Goal: Complete application form

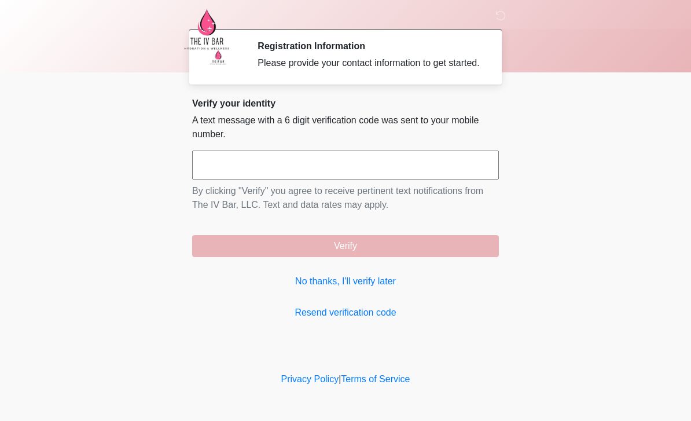
click at [364, 282] on div "Verify your identity A text message with a 6 digit verification code was sent t…" at bounding box center [345, 209] width 307 height 222
click at [373, 288] on link "No thanks, I'll verify later" at bounding box center [345, 281] width 307 height 14
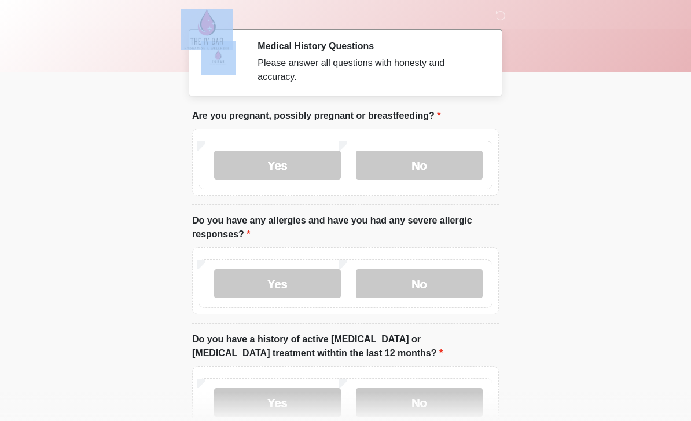
scroll to position [1, 0]
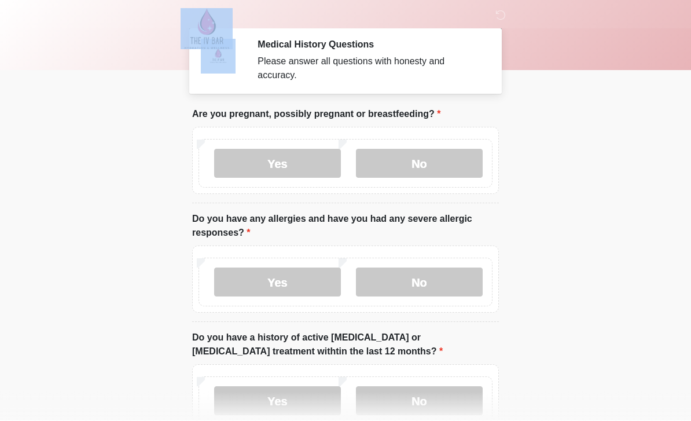
click at [2, 245] on body "‎ ‎ Medical History Questions Please answer all questions with honesty and accu…" at bounding box center [345, 209] width 691 height 421
click at [24, 219] on body "‎ ‎ Medical History Questions Please answer all questions with honesty and accu…" at bounding box center [345, 209] width 691 height 421
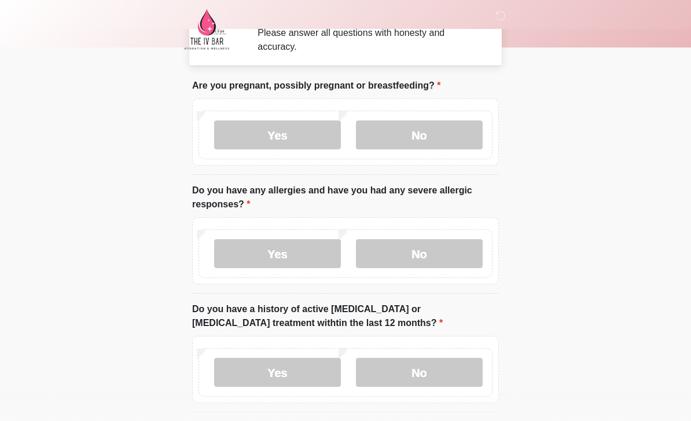
click at [539, 391] on html "‎ ‎ Medical History Questions Please answer all questions with honesty and accu…" at bounding box center [345, 180] width 691 height 421
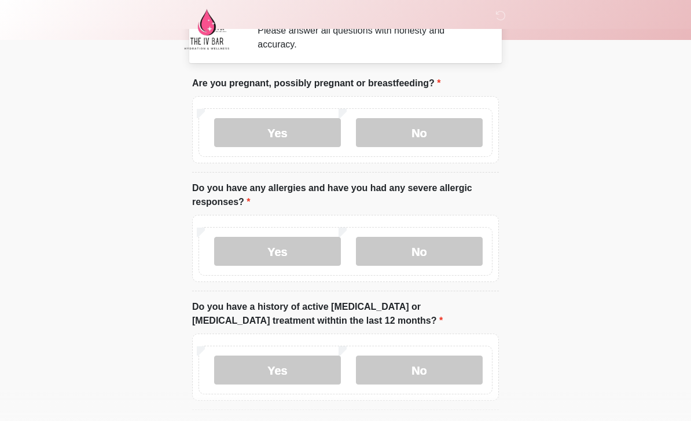
click at [442, 131] on label "No" at bounding box center [419, 132] width 127 height 29
click at [431, 245] on label "No" at bounding box center [419, 251] width 127 height 29
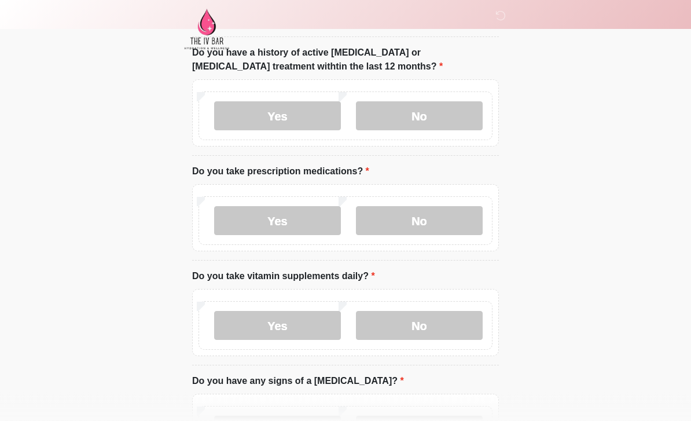
scroll to position [255, 0]
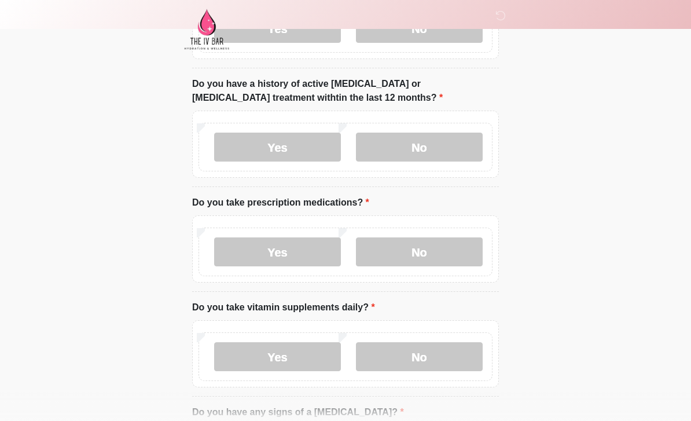
click at [441, 143] on label "No" at bounding box center [419, 147] width 127 height 29
click at [445, 258] on label "No" at bounding box center [419, 251] width 127 height 29
click at [431, 349] on label "No" at bounding box center [419, 356] width 127 height 29
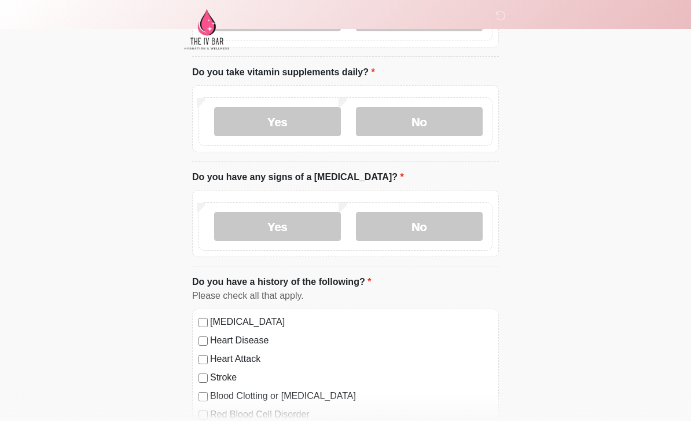
click at [450, 218] on label "No" at bounding box center [419, 226] width 127 height 29
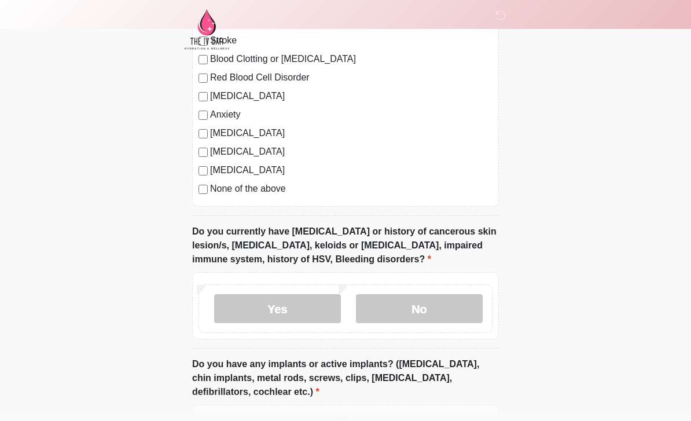
scroll to position [843, 0]
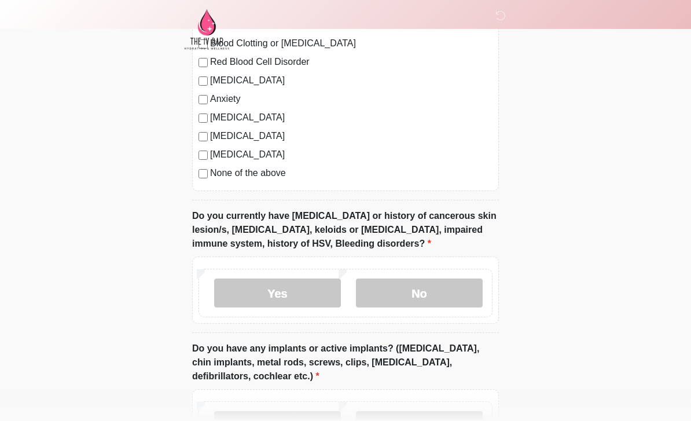
click at [445, 286] on label "No" at bounding box center [419, 292] width 127 height 29
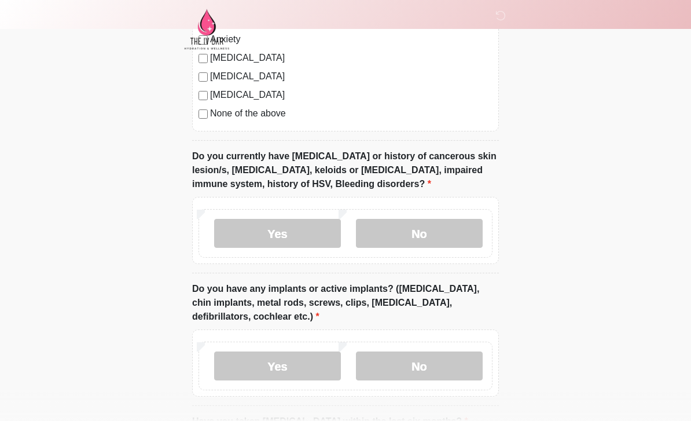
click at [446, 364] on label "No" at bounding box center [419, 365] width 127 height 29
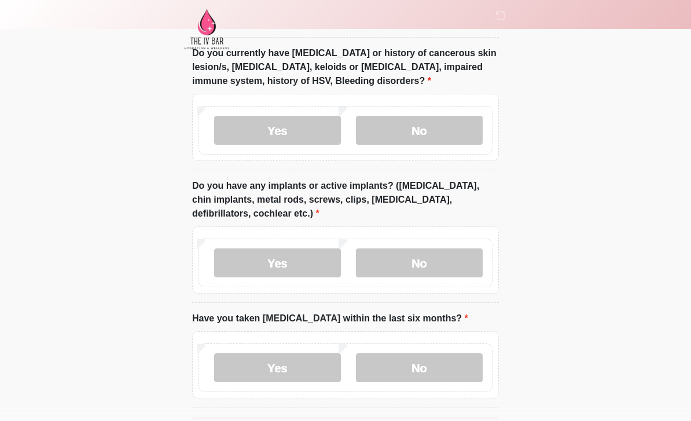
click at [441, 358] on label "No" at bounding box center [419, 368] width 127 height 29
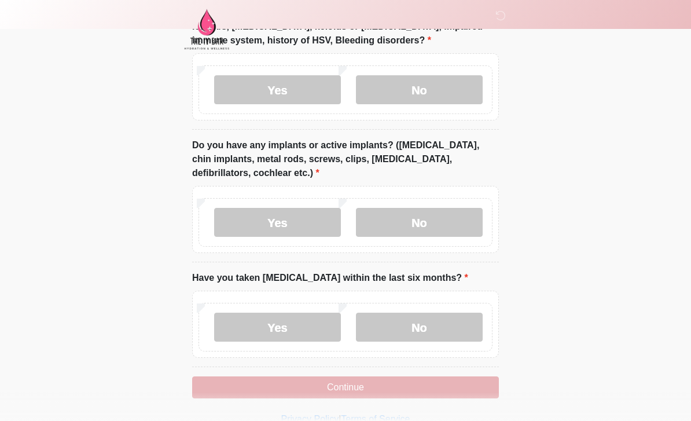
click at [355, 390] on button "Continue" at bounding box center [345, 387] width 307 height 22
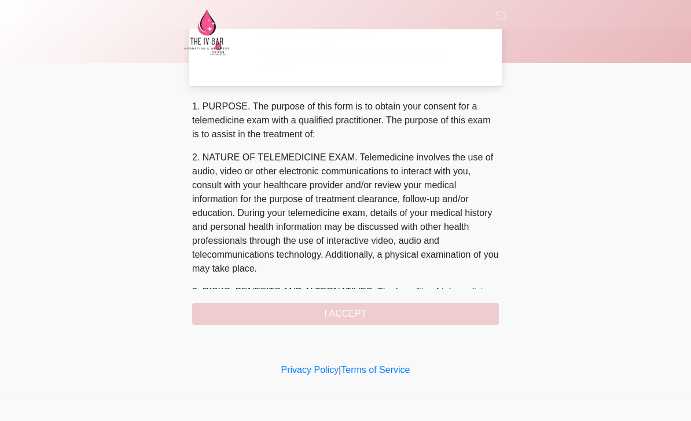
scroll to position [0, 0]
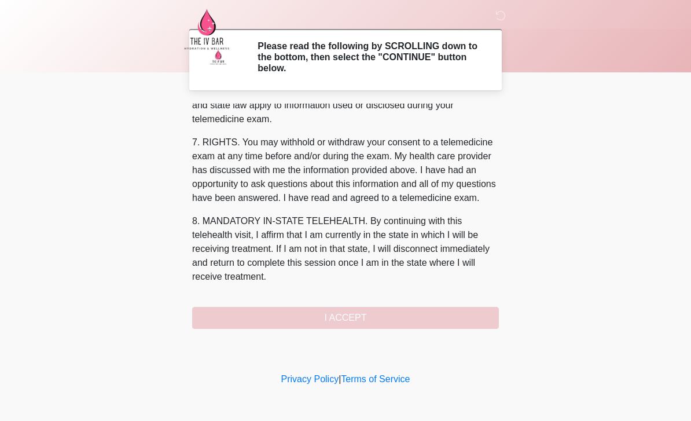
click at [372, 329] on div "‎ ‎ Please read the following by SCROLLING down to the bottom, then select the …" at bounding box center [345, 185] width 347 height 347
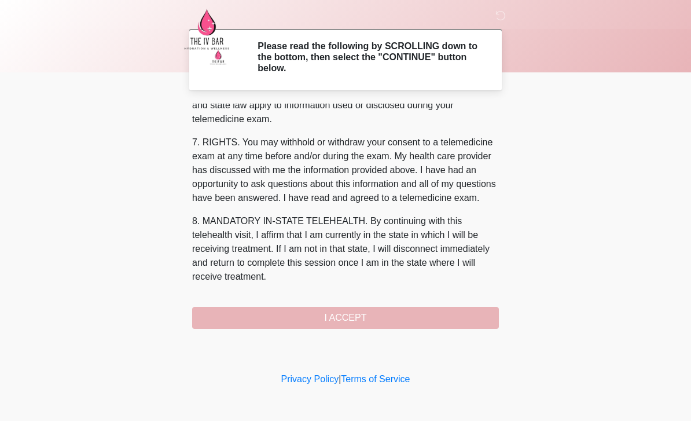
scroll to position [482, 0]
click at [372, 329] on div "‎ ‎ Please read the following by SCROLLING down to the bottom, then select the …" at bounding box center [345, 185] width 347 height 347
click at [382, 314] on button "I ACCEPT" at bounding box center [345, 318] width 307 height 22
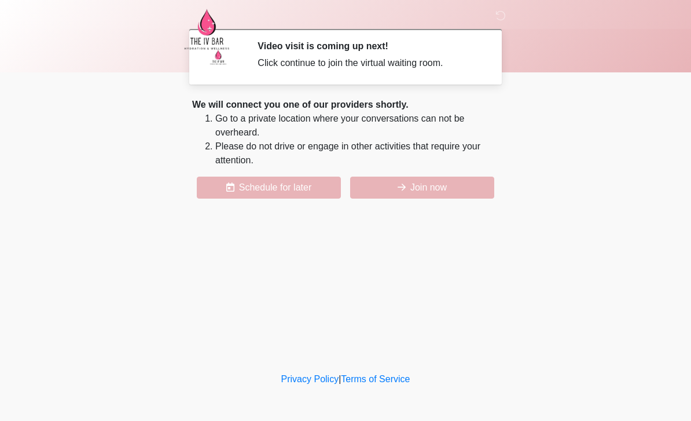
click at [434, 181] on button "Join now" at bounding box center [422, 188] width 144 height 22
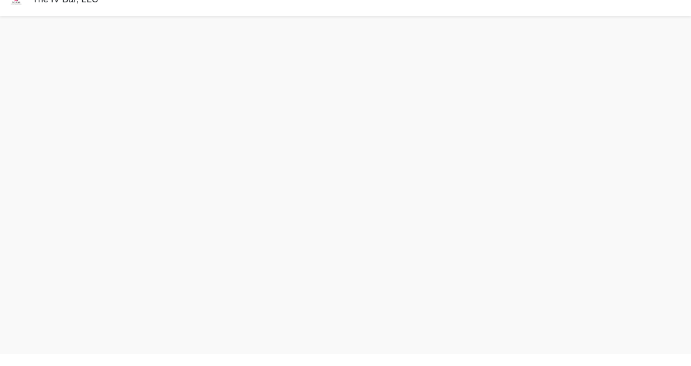
scroll to position [3, 0]
